Goal: Use online tool/utility: Utilize a website feature to perform a specific function

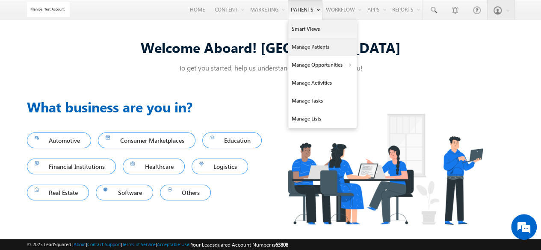
click at [306, 44] on link "Manage Patients" at bounding box center [322, 47] width 68 height 18
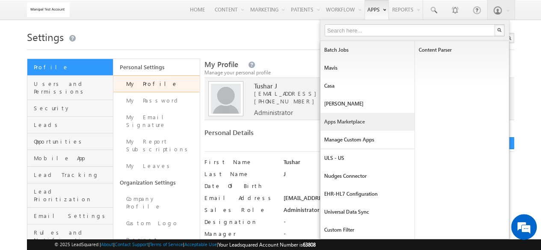
click at [349, 125] on link "Apps Marketplace" at bounding box center [367, 122] width 94 height 18
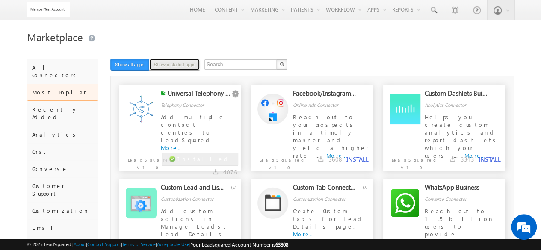
click at [171, 59] on button "Show installed apps" at bounding box center [174, 65] width 51 height 12
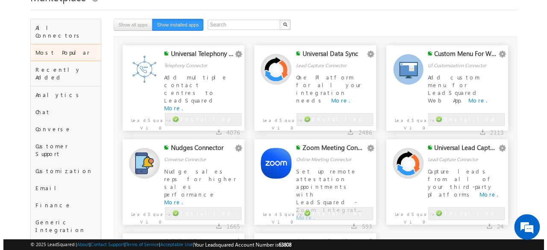
scroll to position [41, 0]
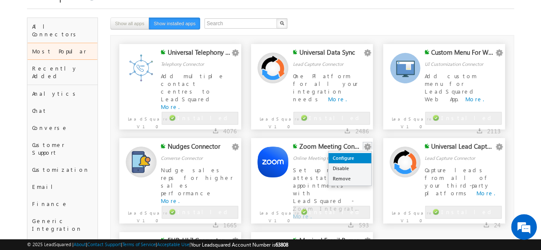
click at [358, 160] on link "Configure" at bounding box center [349, 158] width 43 height 10
